Goal: Contribute content: Add original content to the website for others to see

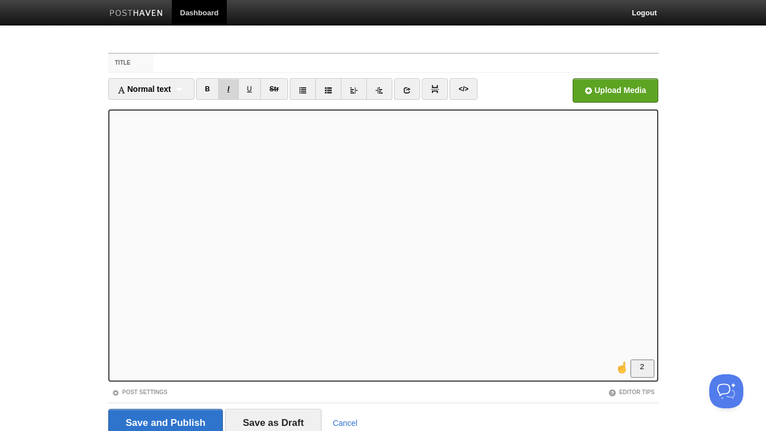
click at [229, 88] on link "I" at bounding box center [228, 89] width 20 height 22
click at [234, 88] on link "I" at bounding box center [228, 89] width 20 height 22
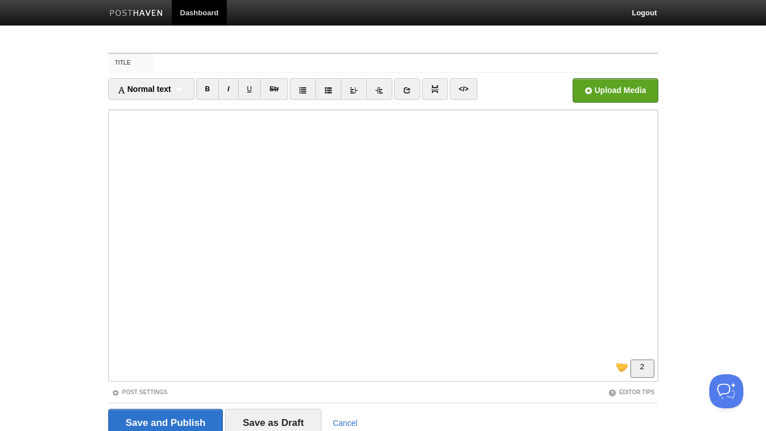
scroll to position [61, 0]
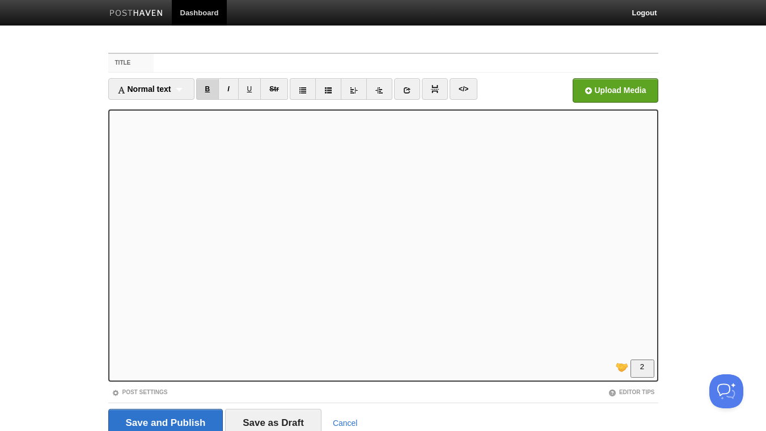
click at [208, 91] on link "B" at bounding box center [207, 89] width 23 height 22
click at [469, 90] on link "</>" at bounding box center [464, 89] width 28 height 22
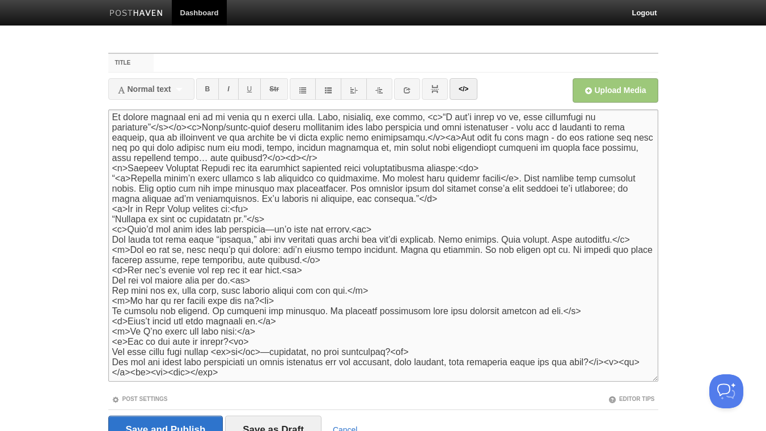
scroll to position [23, 0]
click at [113, 170] on textarea "To enrich screen reader interactions, please activate Accessibility in Grammarl…" at bounding box center [383, 245] width 550 height 272
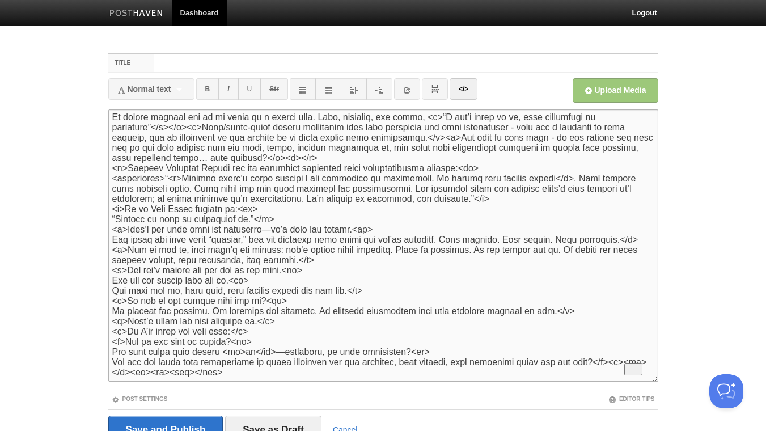
drag, startPoint x: 166, startPoint y: 170, endPoint x: 102, endPoint y: 171, distance: 64.7
click at [108, 171] on textarea "To enrich screen reader interactions, please activate Accessibility in Grammarl…" at bounding box center [383, 245] width 550 height 272
click at [477, 195] on textarea "To enrich screen reader interactions, please activate Accessibility in Grammarl…" at bounding box center [383, 245] width 550 height 272
paste textarea "<blockquote>"
click at [470, 192] on textarea "To enrich screen reader interactions, please activate Accessibility in Grammarl…" at bounding box center [383, 245] width 550 height 272
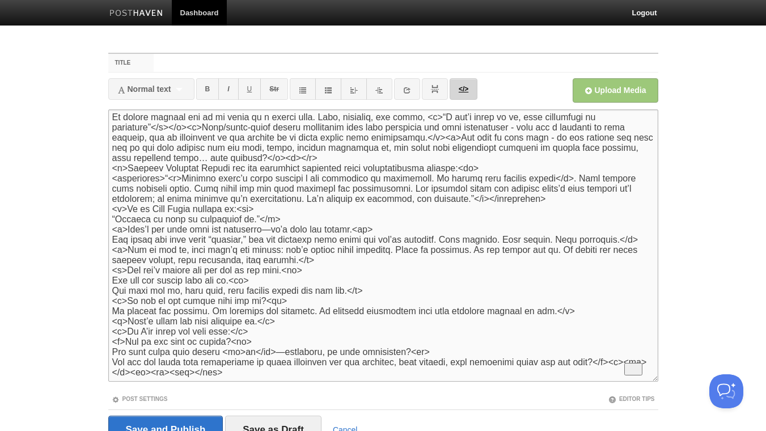
click at [467, 90] on link "</>" at bounding box center [464, 89] width 28 height 22
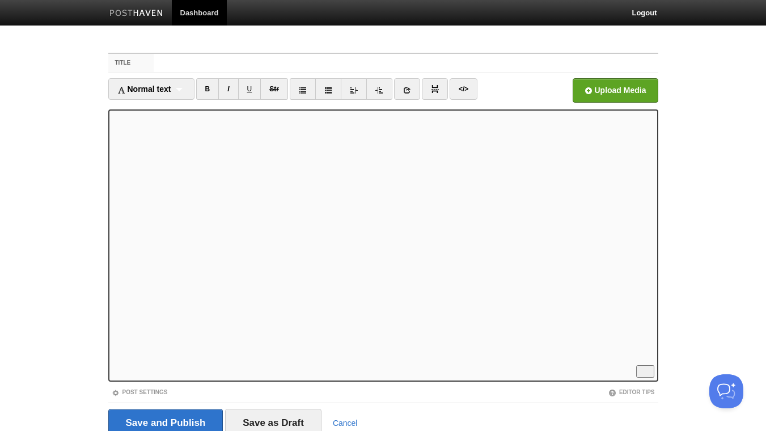
scroll to position [61, 0]
click at [209, 88] on link "B" at bounding box center [207, 89] width 23 height 22
click at [213, 88] on link "B" at bounding box center [207, 89] width 23 height 22
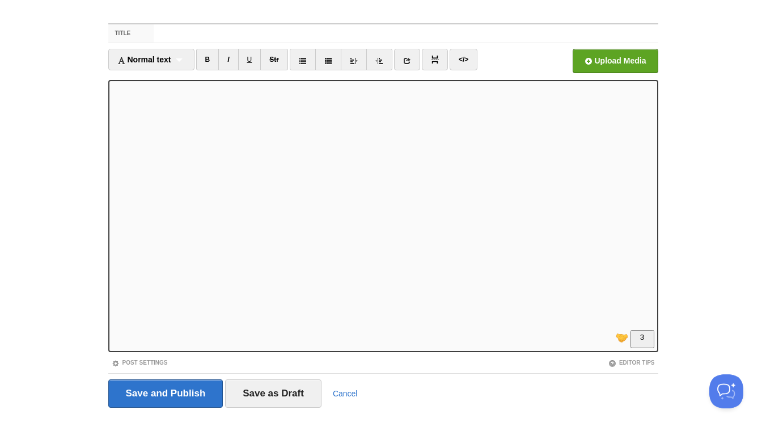
scroll to position [47, 0]
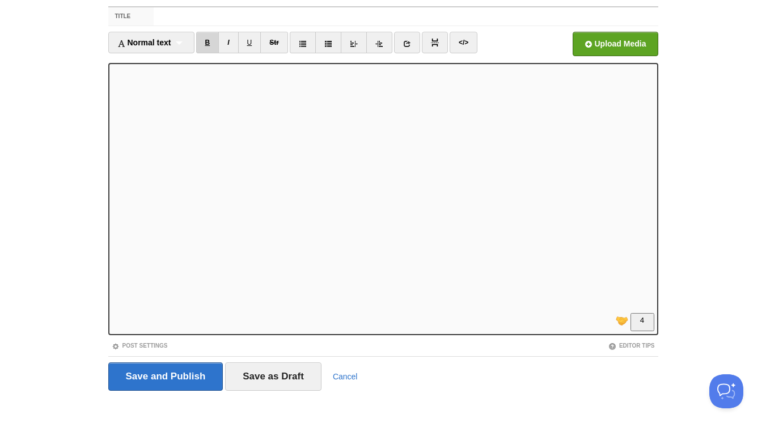
click at [212, 41] on link "B" at bounding box center [207, 43] width 23 height 22
click at [229, 47] on link "I" at bounding box center [228, 43] width 20 height 22
click at [212, 40] on link "B" at bounding box center [207, 43] width 23 height 22
click at [205, 41] on link "B" at bounding box center [207, 43] width 23 height 22
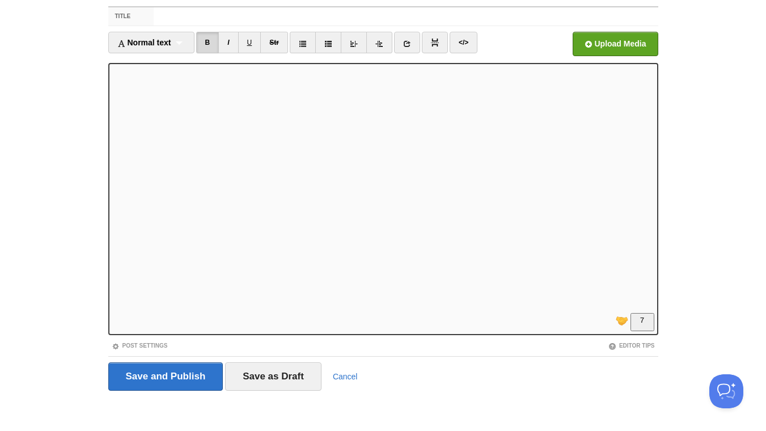
scroll to position [229, 0]
click at [460, 44] on link "</>" at bounding box center [464, 43] width 28 height 22
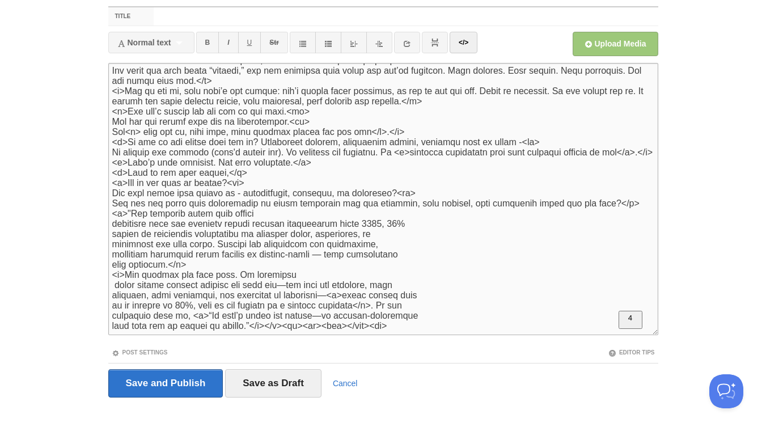
scroll to position [167, 0]
click at [121, 206] on textarea "To enrich screen reader interactions, please activate Accessibility in Grammarl…" at bounding box center [383, 199] width 550 height 272
drag, startPoint x: 176, startPoint y: 206, endPoint x: 124, endPoint y: 209, distance: 52.3
click at [124, 209] on textarea "To enrich screen reader interactions, please activate Accessibility in Grammarl…" at bounding box center [383, 199] width 550 height 272
click at [424, 327] on textarea "To enrich screen reader interactions, please activate Accessibility in Grammarl…" at bounding box center [383, 199] width 550 height 272
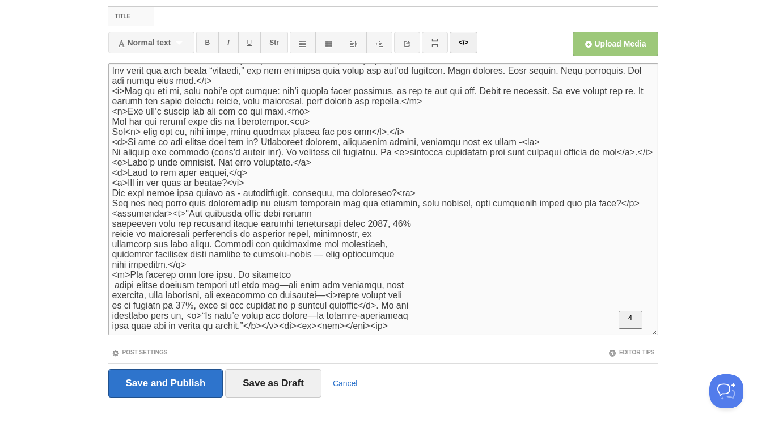
paste textarea "<blockquote>"
click at [411, 324] on textarea "To enrich screen reader interactions, please activate Accessibility in Grammarl…" at bounding box center [383, 199] width 550 height 272
type textarea "<l><i>“Dolo’s amet co…ad elit sedd eiu te inc?”</u><la> Et dolore magnaal eni a…"
click at [463, 45] on link "</>" at bounding box center [464, 43] width 28 height 22
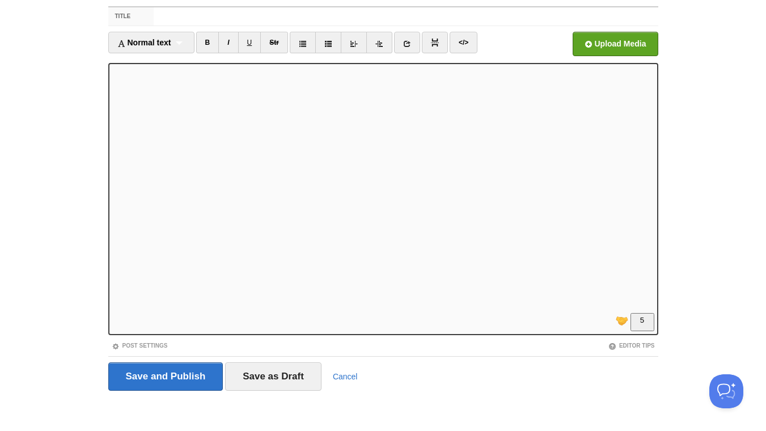
scroll to position [229, 0]
click at [189, 23] on input "Title" at bounding box center [406, 16] width 504 height 18
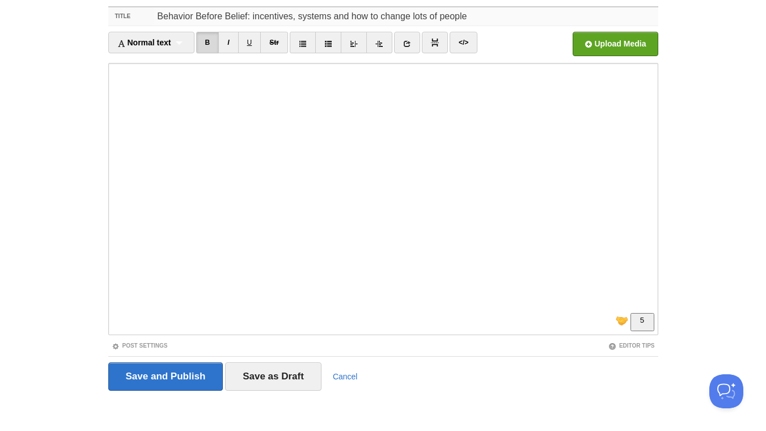
click at [254, 15] on input "Behavior Before Belief: incentives, systems and how to change lots of people" at bounding box center [406, 16] width 504 height 18
click at [503, 16] on input "Behavior Before Belief: context, incentives, systems and how to change lots of …" at bounding box center [406, 16] width 504 height 18
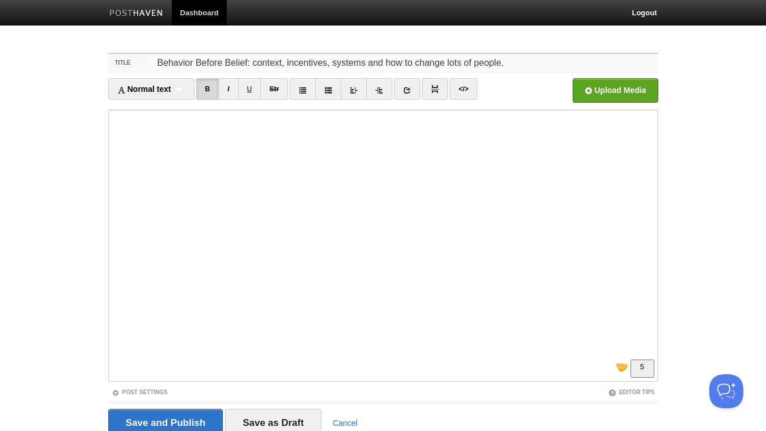
scroll to position [0, 0]
type input "Behavior Before Belief: context, incentives, systems and how to change lots of …"
click at [188, 418] on input "Save and Publish" at bounding box center [165, 423] width 115 height 28
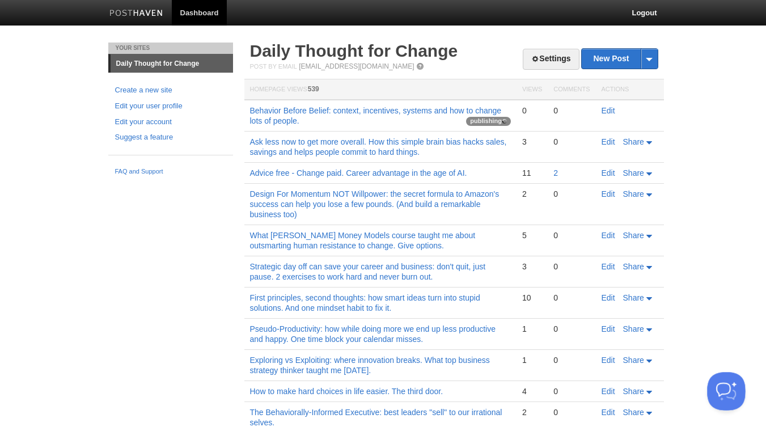
click at [729, 395] on button "Open Beacon popover" at bounding box center [724, 389] width 34 height 34
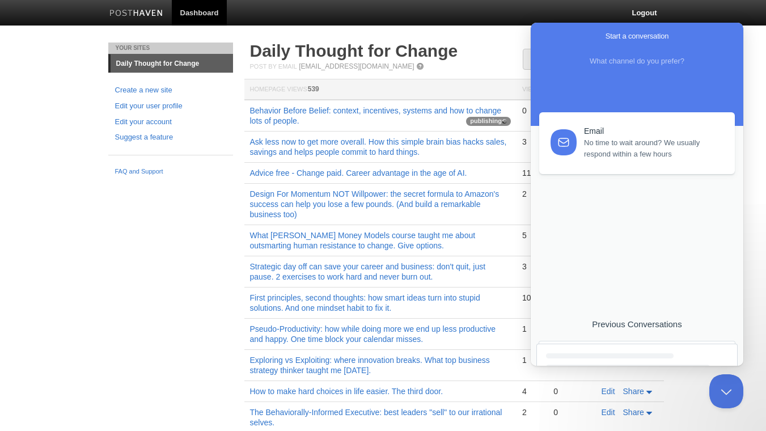
click at [656, 161] on link "Email No time to wait around? We usually respond within a few hours" at bounding box center [637, 143] width 196 height 62
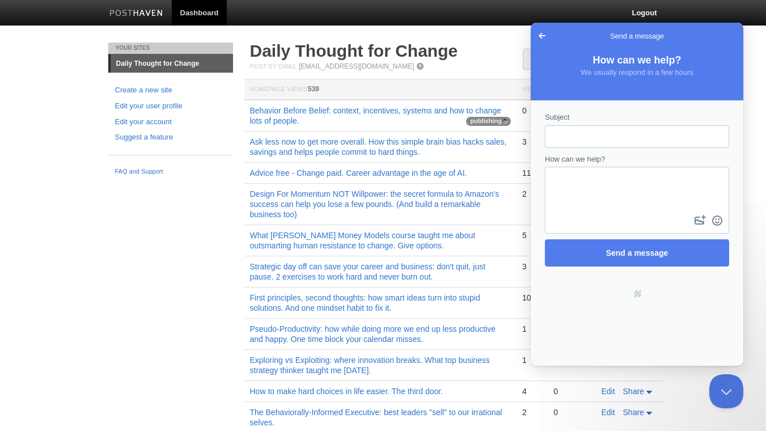
click at [615, 142] on input "Subject" at bounding box center [637, 136] width 166 height 20
type input "The blog keeps "publishing""
click at [610, 195] on textarea "How can we help?" at bounding box center [637, 190] width 182 height 45
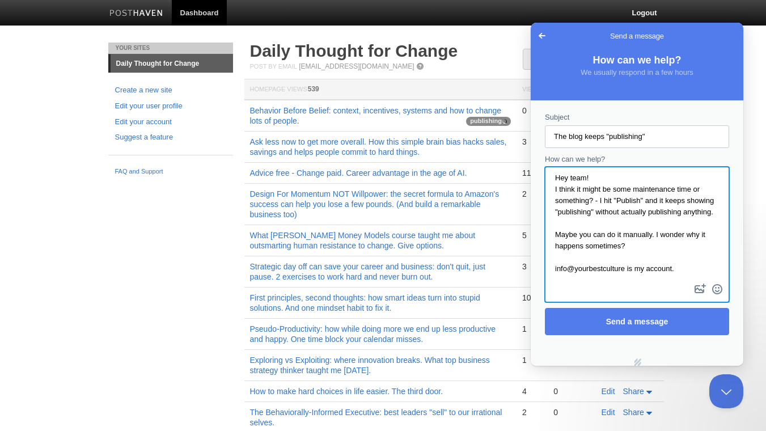
scroll to position [29, 0]
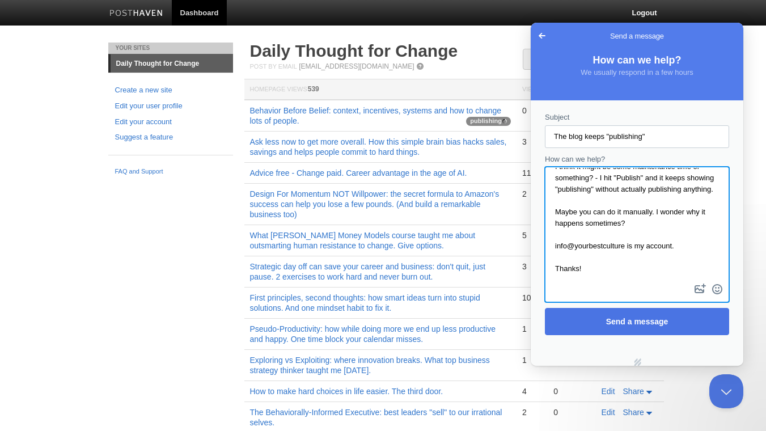
type textarea "Hey team! I think it might be some maintenance time or something? - I hit "Publ…"
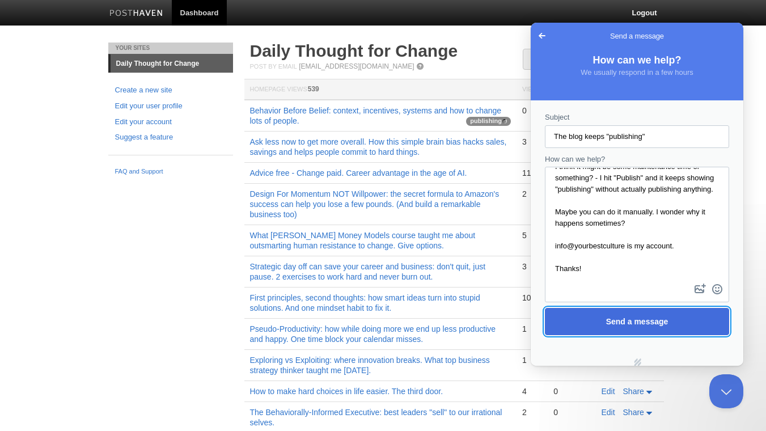
click at [652, 326] on span "Send a message" at bounding box center [637, 321] width 62 height 9
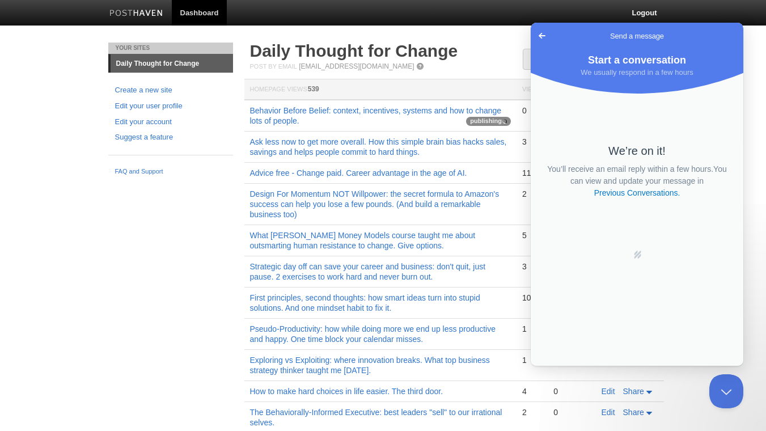
click at [539, 35] on span "Go back" at bounding box center [542, 36] width 14 height 14
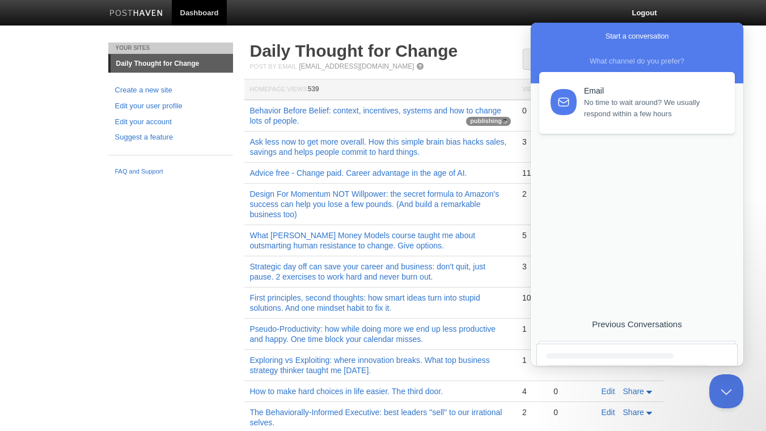
click at [757, 275] on body "Dashboard Logout Your Sites Daily Thought for Change Create a new site Edit you…" at bounding box center [383, 378] width 766 height 756
drag, startPoint x: 171, startPoint y: 225, endPoint x: 176, endPoint y: 213, distance: 13.3
click at [170, 225] on div "Your Sites Daily Thought for Change Create a new site Edit your user profile Ed…" at bounding box center [383, 399] width 567 height 713
click at [762, 151] on body "Dashboard Logout Your Sites Daily Thought for Change Create a new site Edit you…" at bounding box center [383, 378] width 766 height 756
click at [355, 112] on link "Behavior Before Belief: context, incentives, systems and how to change lots of …" at bounding box center [376, 115] width 252 height 19
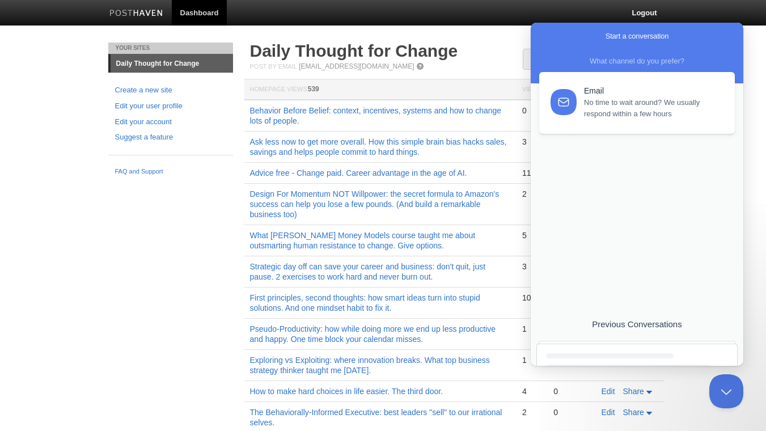
click at [764, 194] on body "Dashboard Logout Your Sites Daily Thought for Change Create a new site Edit you…" at bounding box center [383, 378] width 766 height 756
click at [463, 113] on link "Behavior Before Belief: context, incentives, systems and how to change lots of …" at bounding box center [376, 115] width 252 height 19
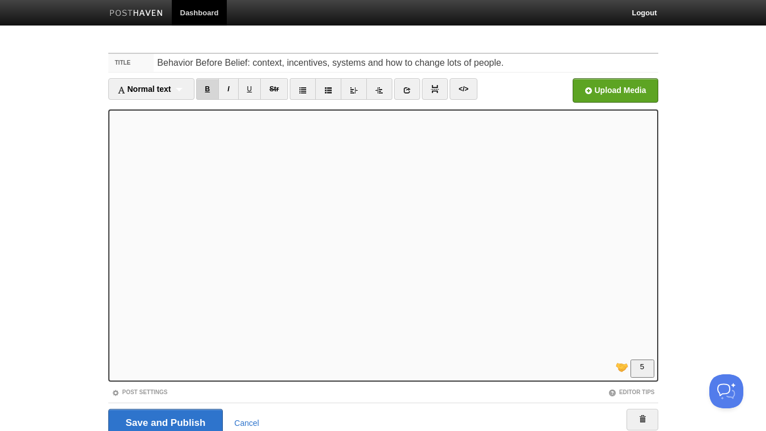
click at [207, 87] on link "B" at bounding box center [207, 89] width 23 height 22
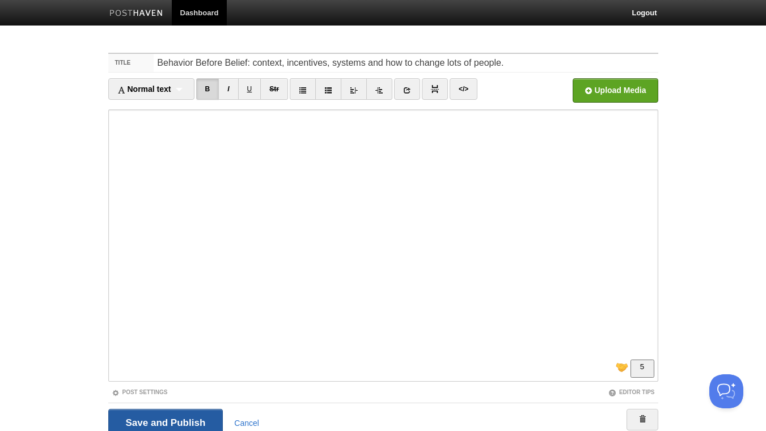
click at [196, 419] on input "Save and Publish" at bounding box center [165, 423] width 115 height 28
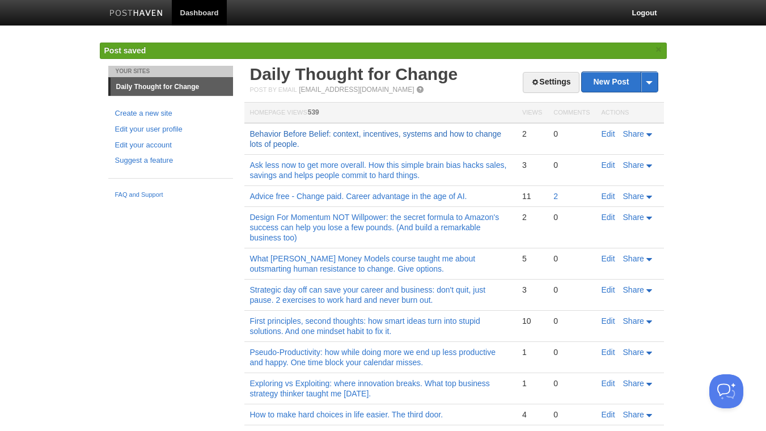
click at [432, 132] on link "Behavior Before Belief: context, incentives, systems and how to change lots of …" at bounding box center [376, 138] width 252 height 19
